Goal: Information Seeking & Learning: Learn about a topic

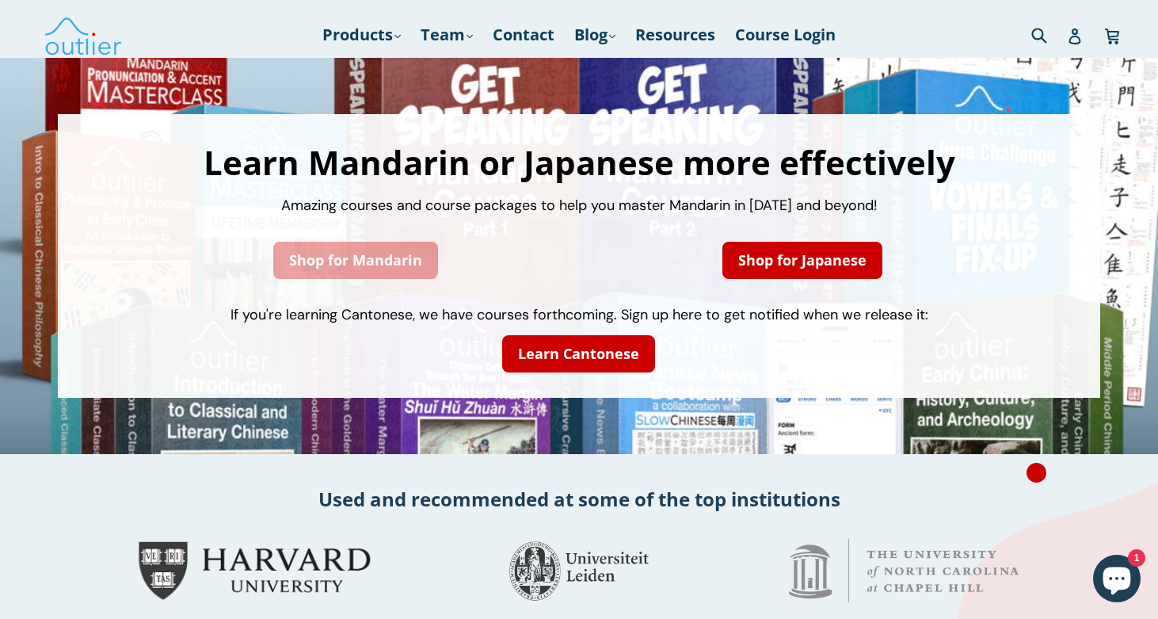
click at [378, 254] on link "Shop for Mandarin" at bounding box center [355, 260] width 165 height 37
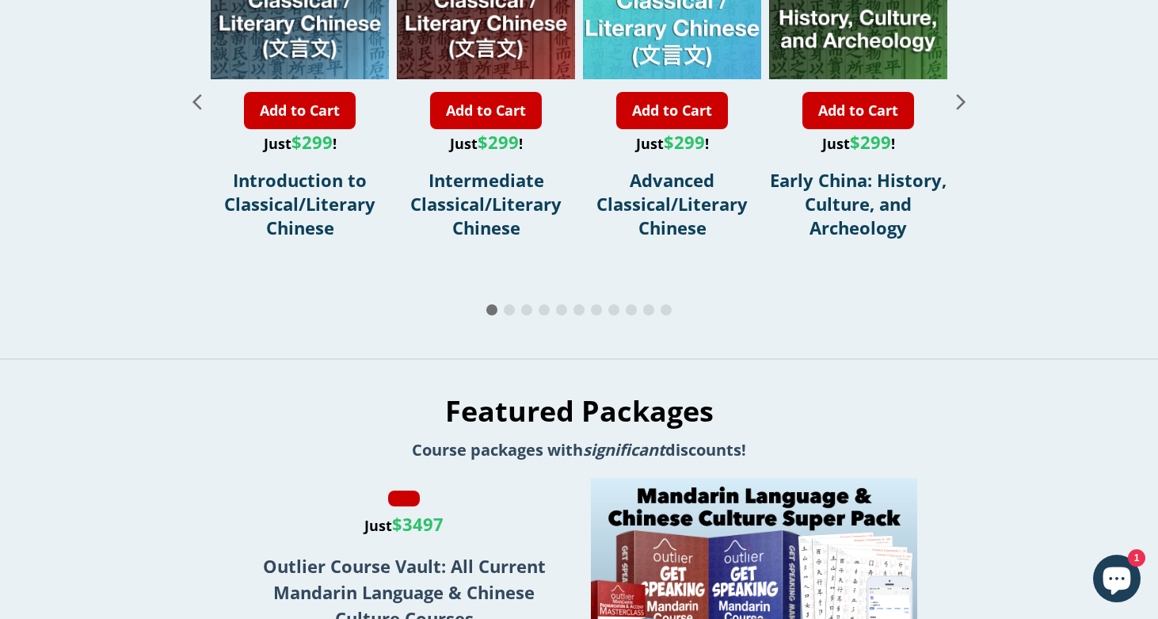
scroll to position [2001, 0]
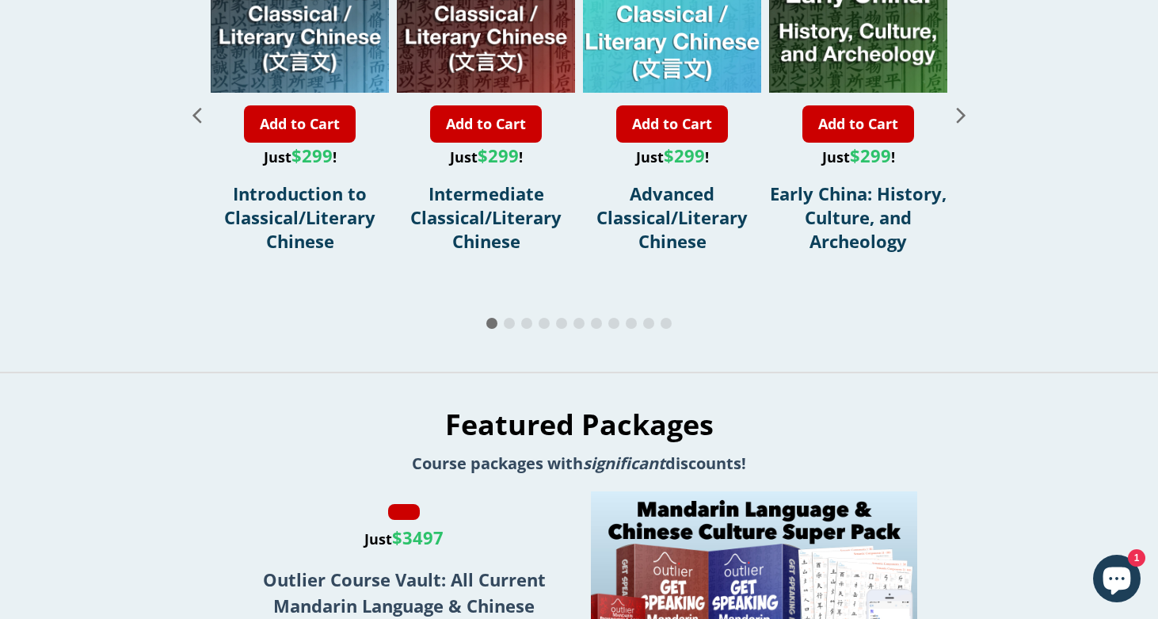
click at [506, 318] on span "Go to slide 2" at bounding box center [509, 323] width 11 height 11
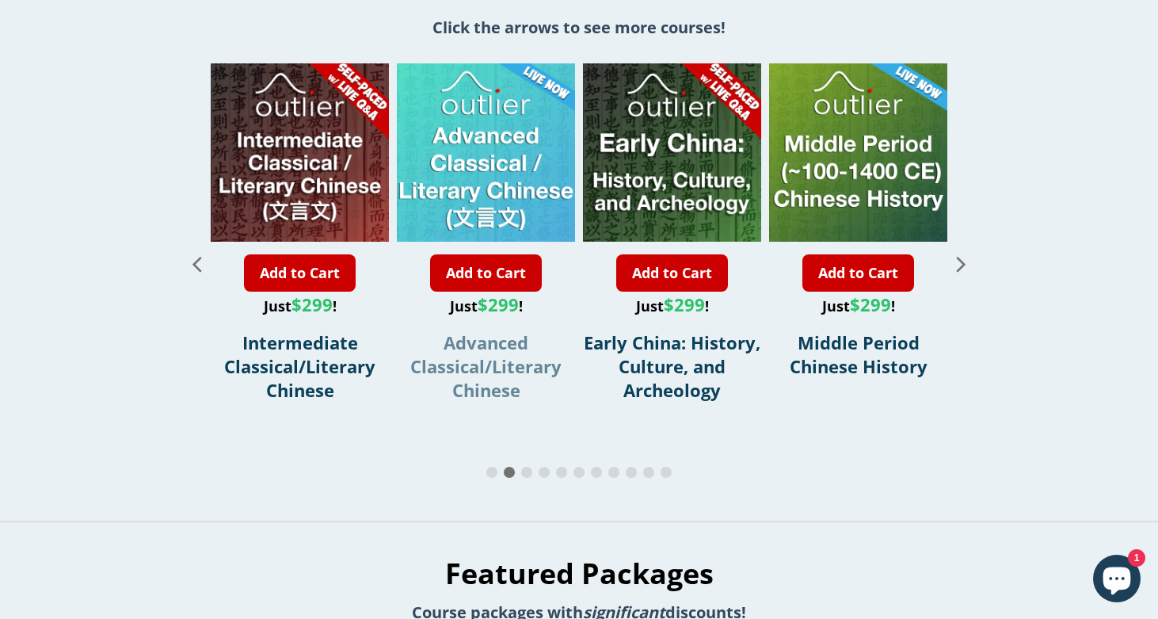
scroll to position [1816, 0]
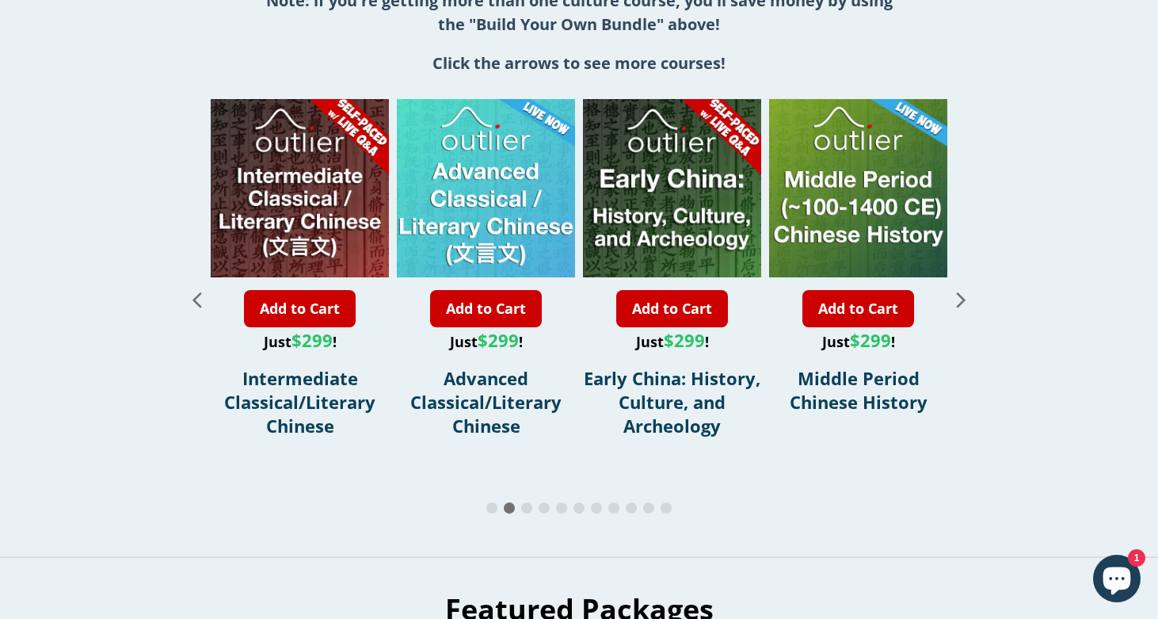
click at [964, 285] on icon "Next slide" at bounding box center [962, 299] width 28 height 28
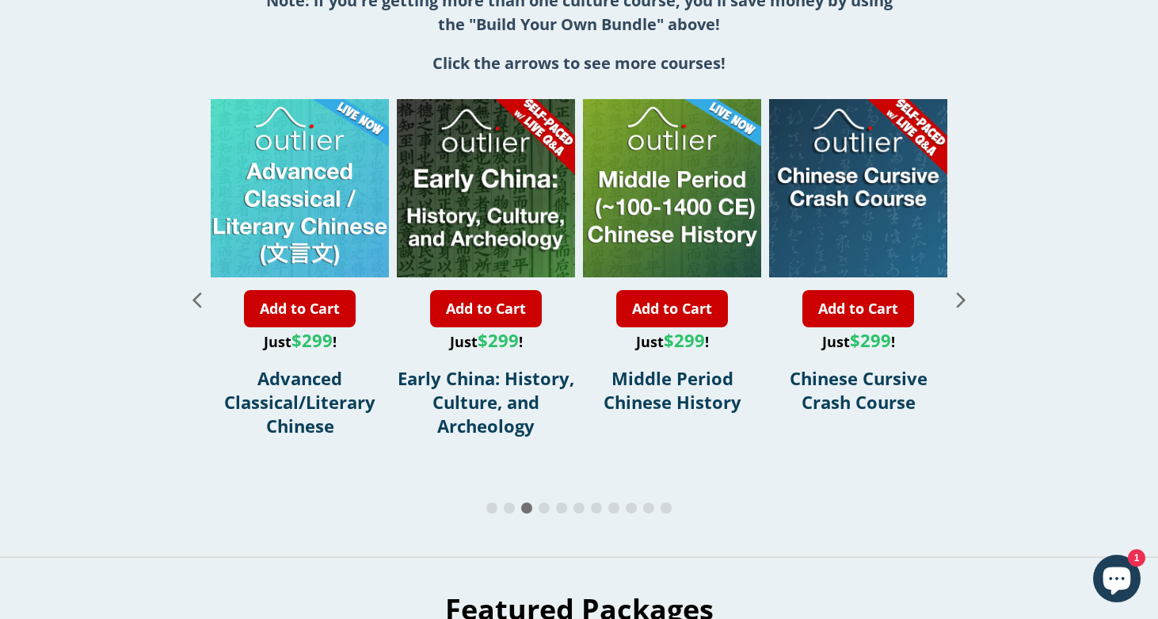
click at [964, 285] on icon "Next slide" at bounding box center [962, 299] width 28 height 28
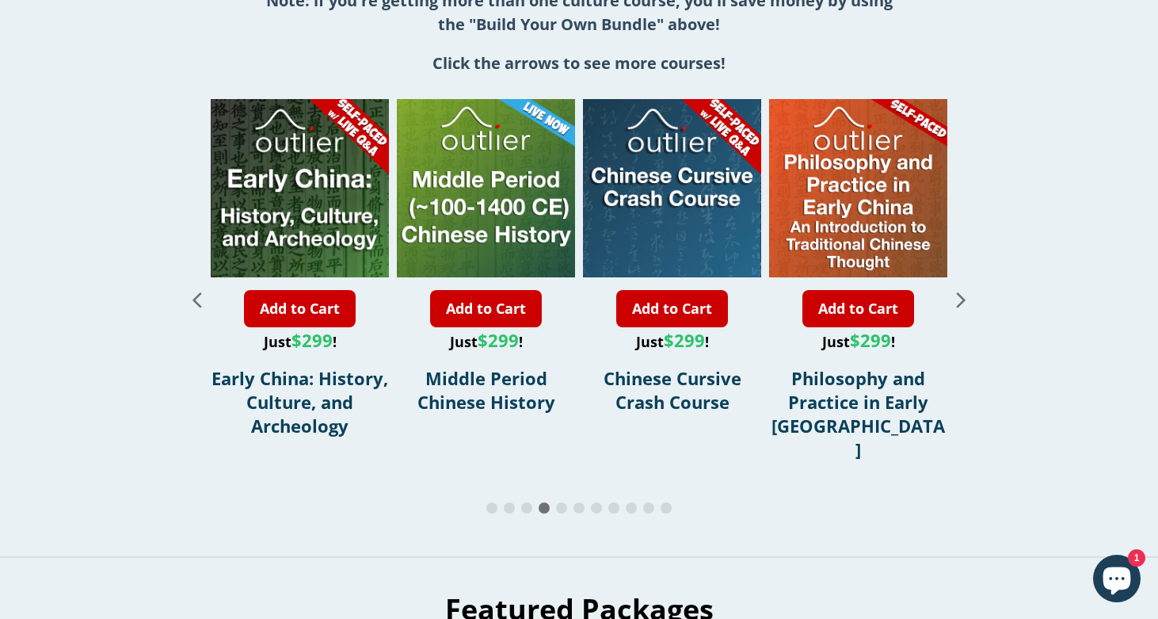
click at [964, 285] on icon "Next slide" at bounding box center [962, 299] width 28 height 28
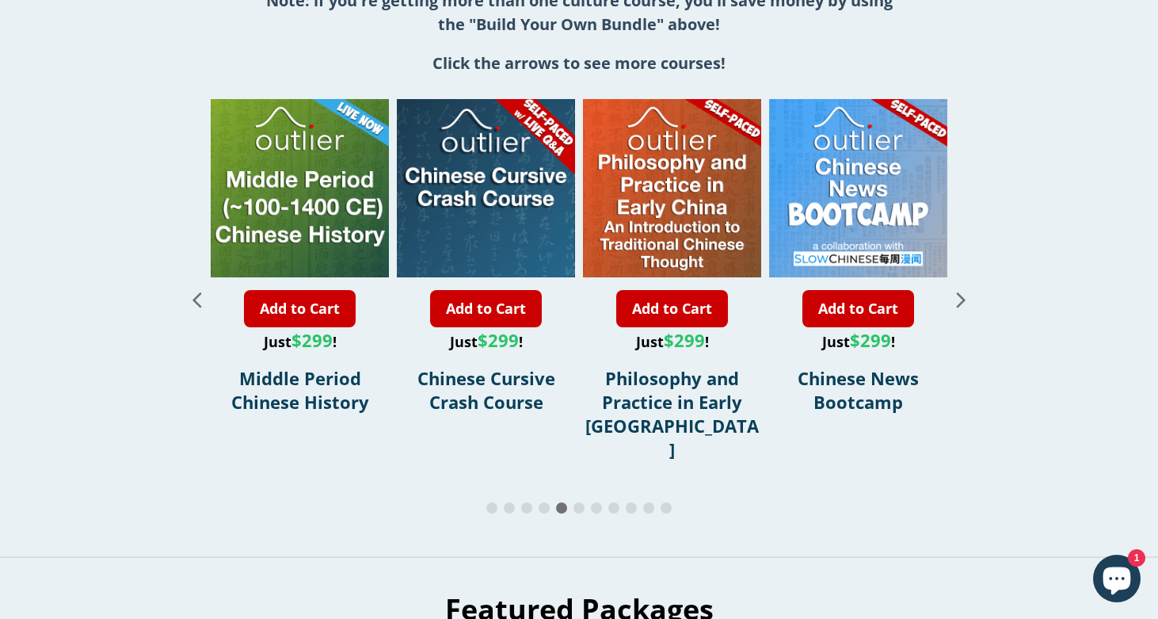
click at [964, 285] on icon "Next slide" at bounding box center [962, 299] width 28 height 28
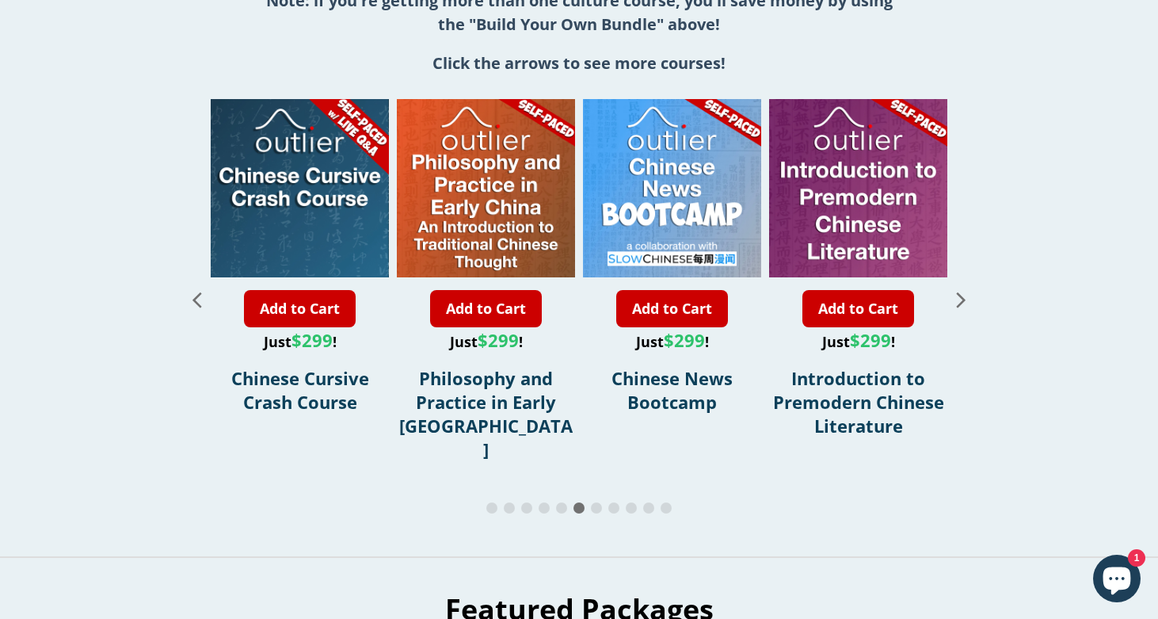
click at [964, 285] on icon "Next slide" at bounding box center [962, 299] width 28 height 28
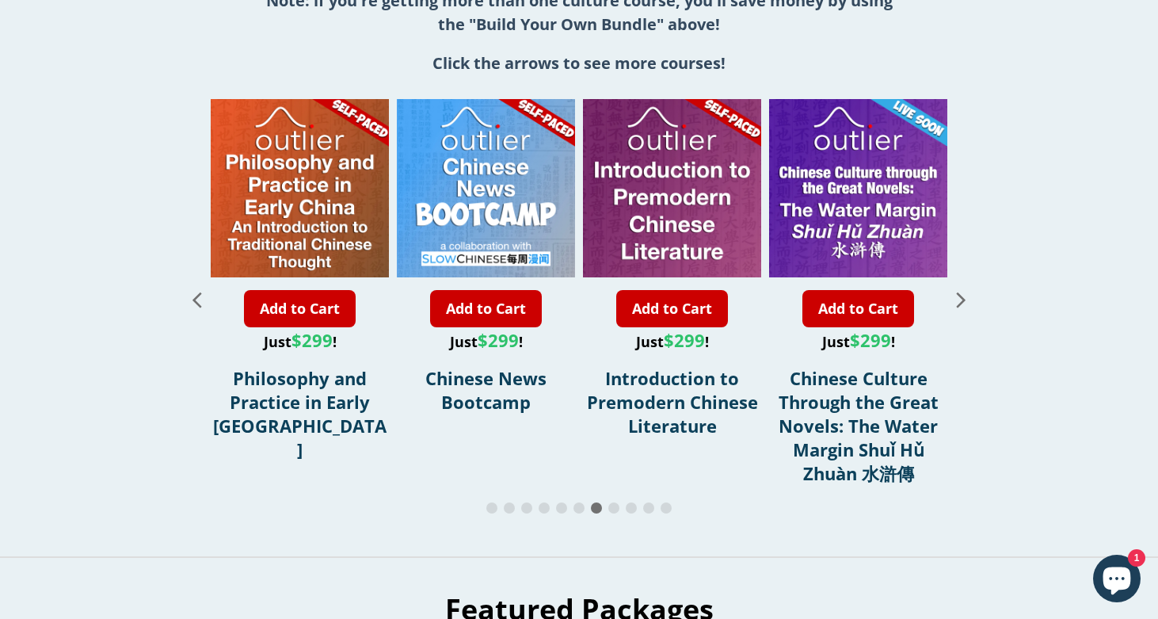
click at [964, 285] on icon "Next slide" at bounding box center [962, 299] width 28 height 28
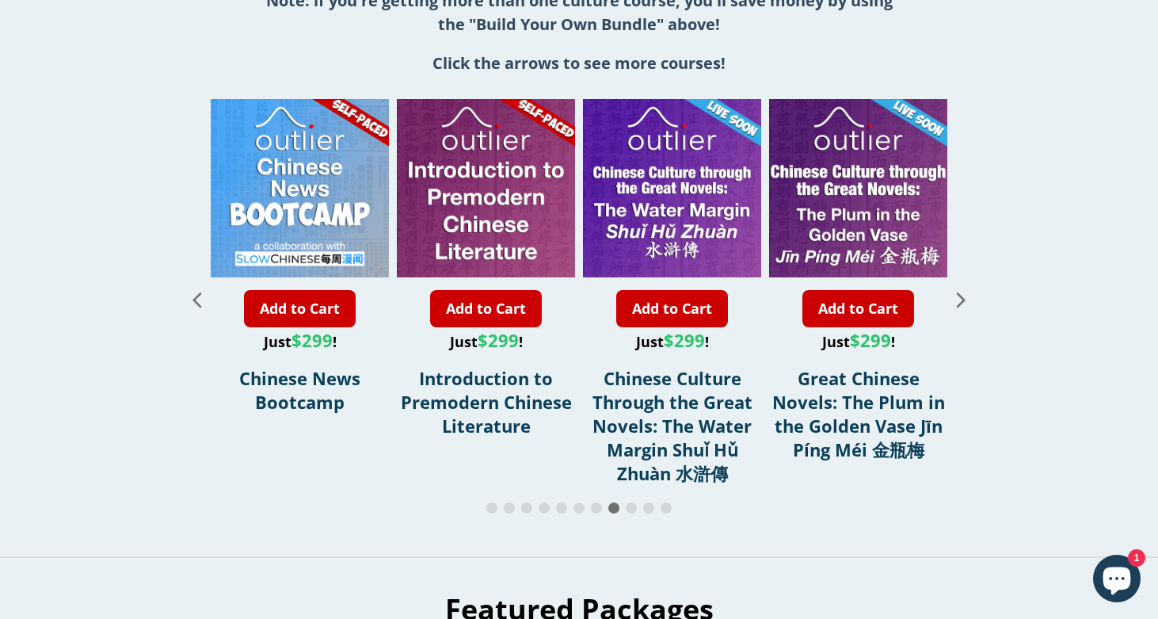
click at [970, 308] on icon "Next slide" at bounding box center [962, 299] width 28 height 28
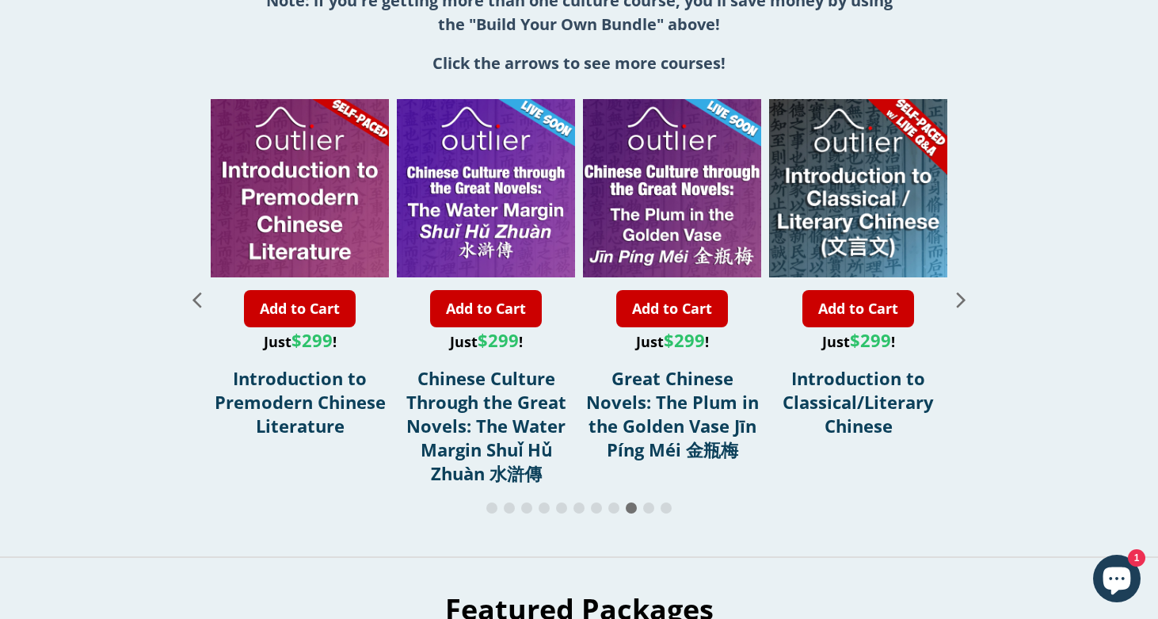
click at [970, 308] on icon "Next slide" at bounding box center [962, 299] width 28 height 28
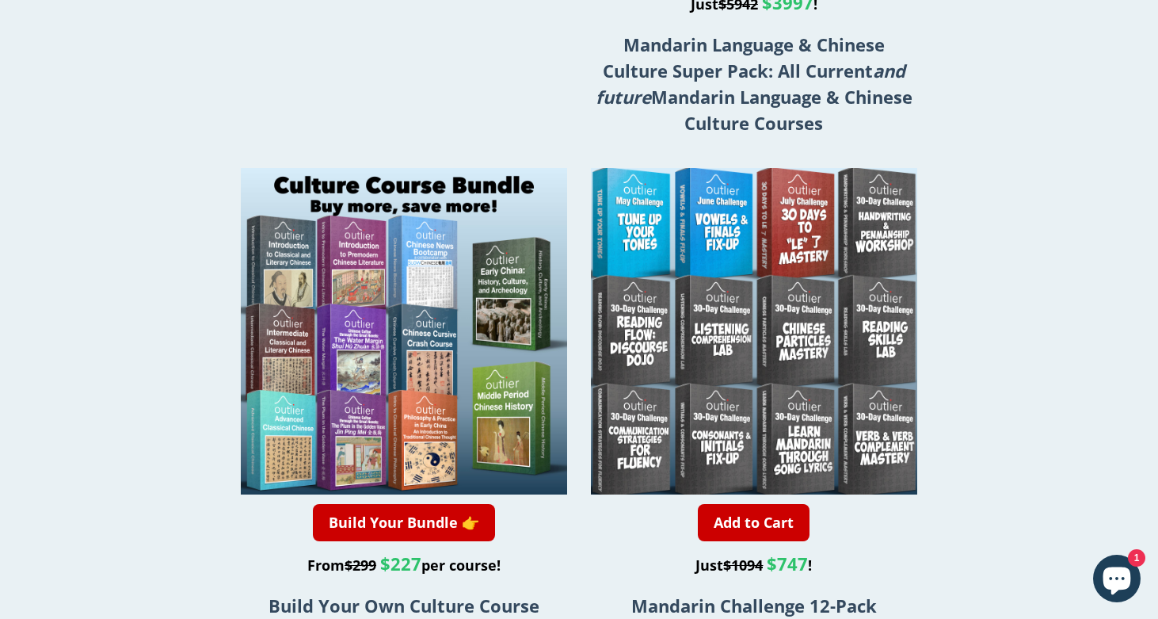
scroll to position [2873, 0]
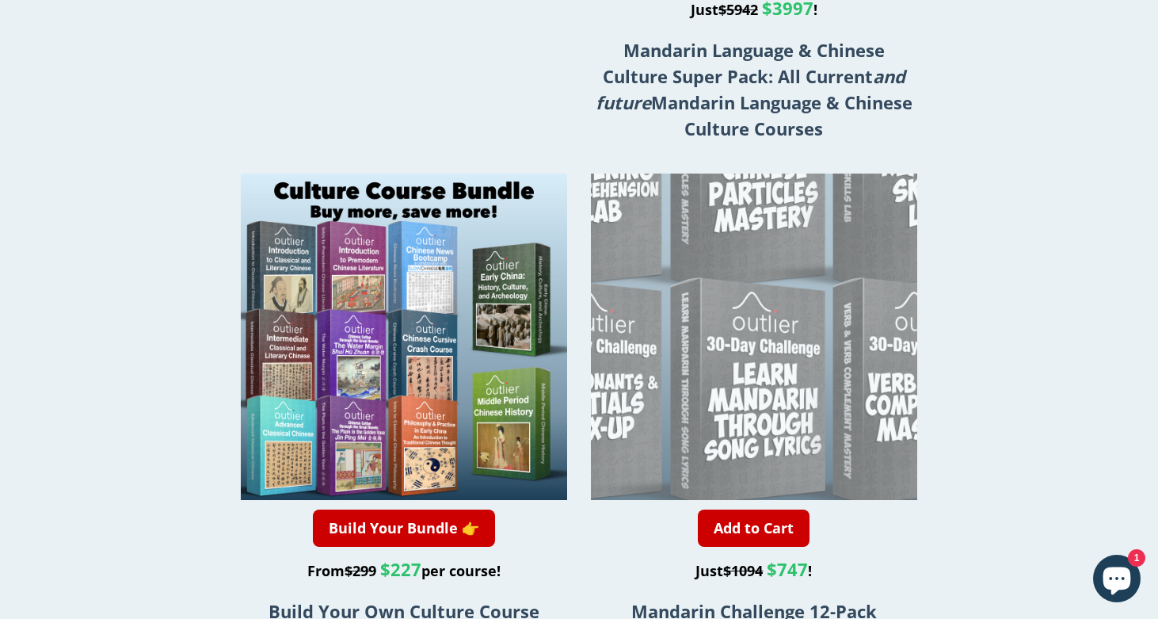
click at [844, 282] on div at bounding box center [664, 173] width 653 height 653
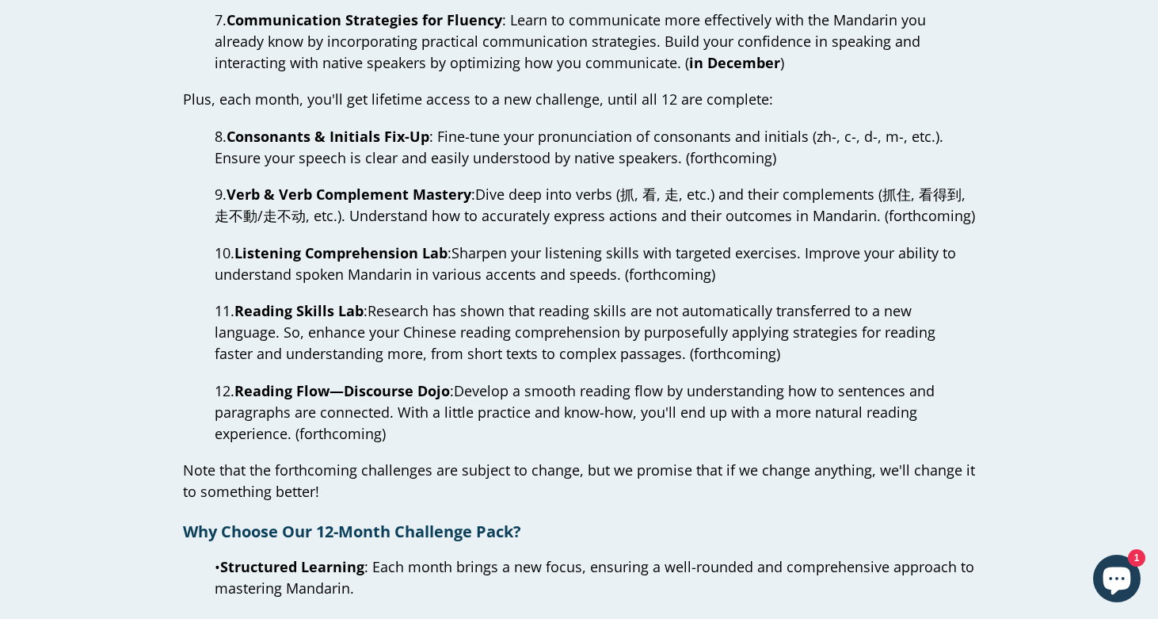
scroll to position [1191, 0]
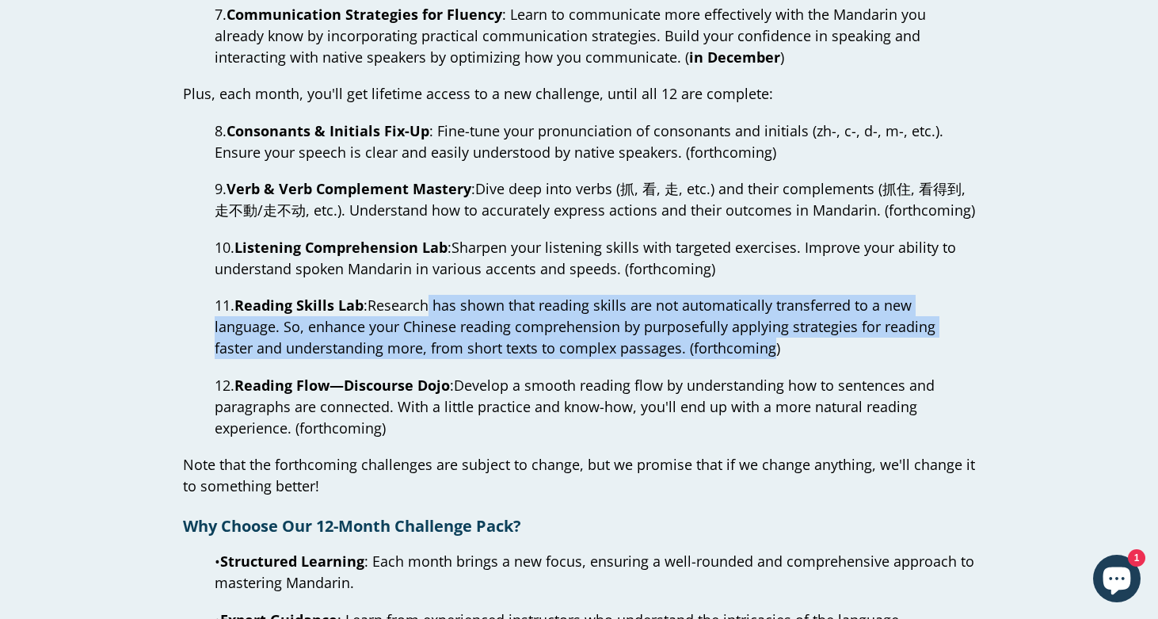
drag, startPoint x: 434, startPoint y: 310, endPoint x: 728, endPoint y: 356, distance: 297.5
click at [728, 356] on span "Research has shown that reading skills are not automatically transferred to a n…" at bounding box center [575, 327] width 721 height 62
drag, startPoint x: 763, startPoint y: 356, endPoint x: 437, endPoint y: 310, distance: 329.7
click at [437, 310] on p "11. Reading Skills Lab : Research has shown that reading skills are not automat…" at bounding box center [579, 327] width 792 height 64
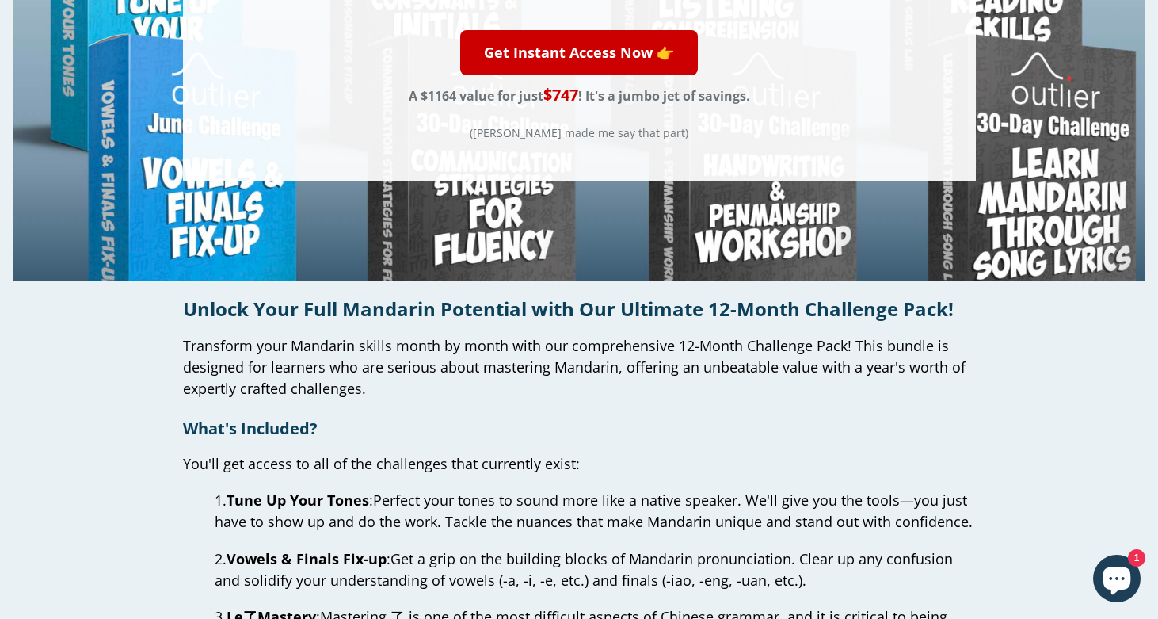
scroll to position [0, 0]
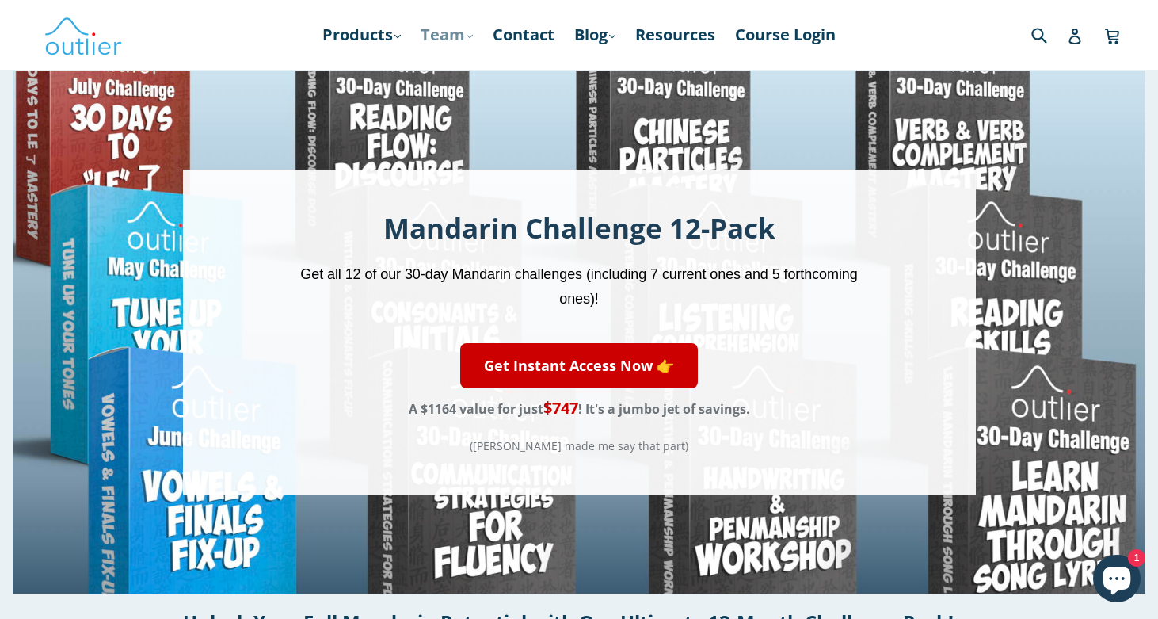
click at [462, 31] on link "Team .cls-1{fill:#231f20} expand" at bounding box center [447, 35] width 68 height 29
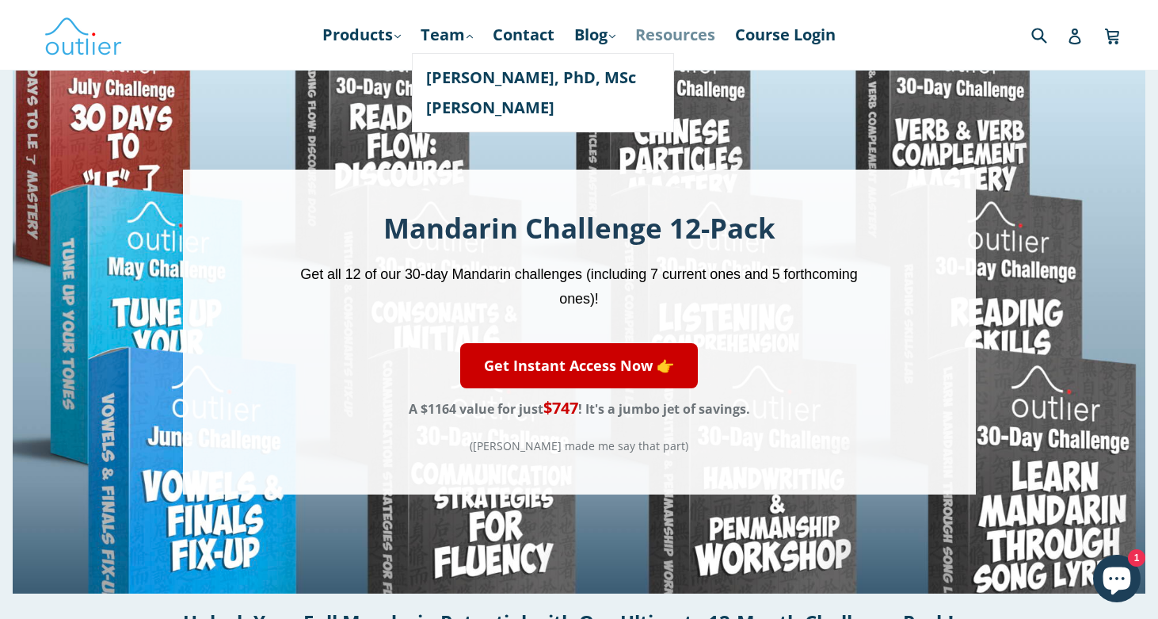
click at [710, 36] on link "Resources" at bounding box center [676, 35] width 96 height 29
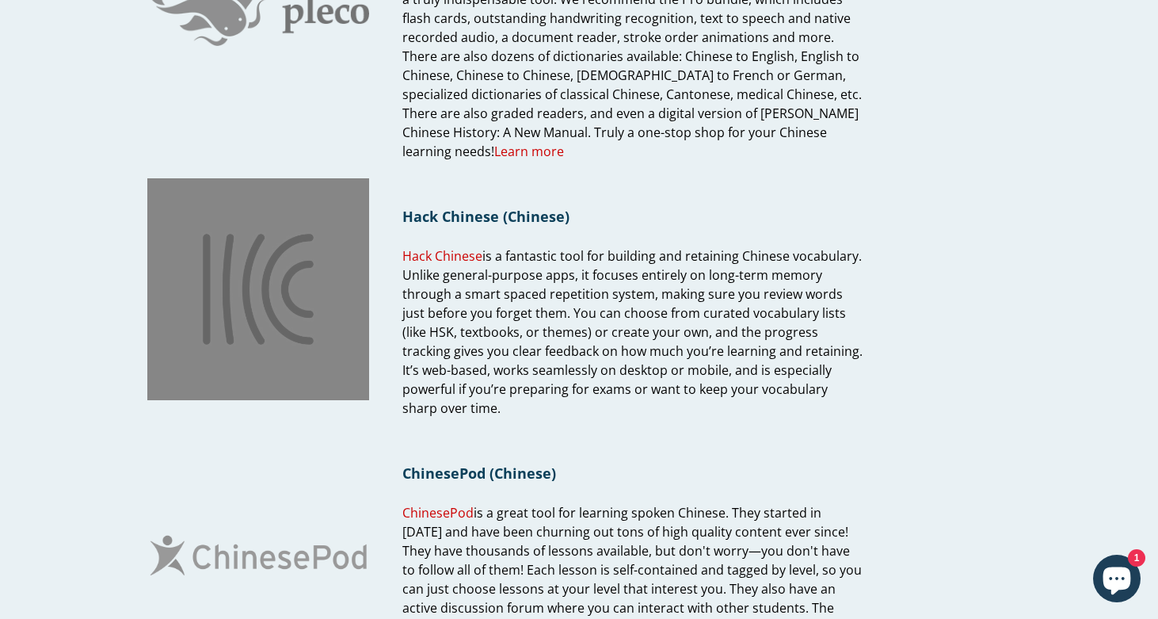
scroll to position [433, 0]
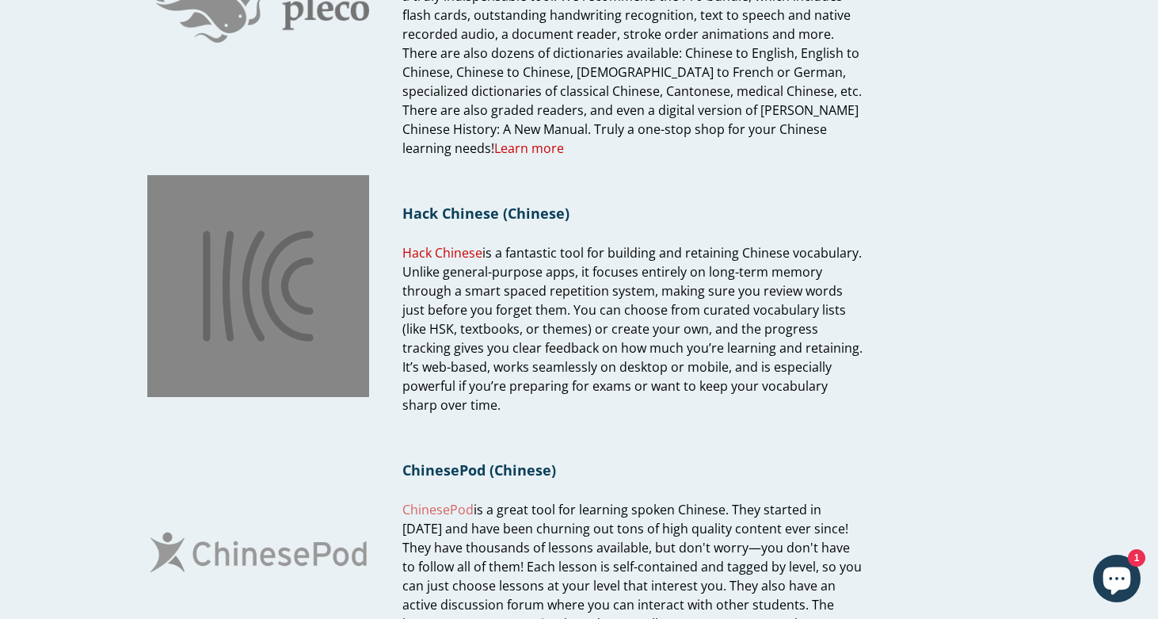
click at [447, 501] on span "ChinesePod" at bounding box center [438, 509] width 71 height 17
